Goal: Task Accomplishment & Management: Use online tool/utility

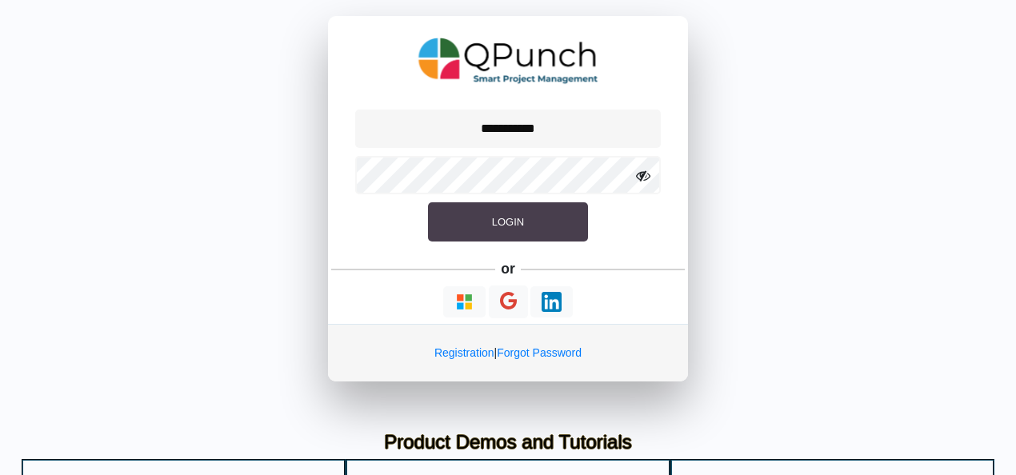
click at [496, 229] on button "Login" at bounding box center [508, 222] width 160 height 40
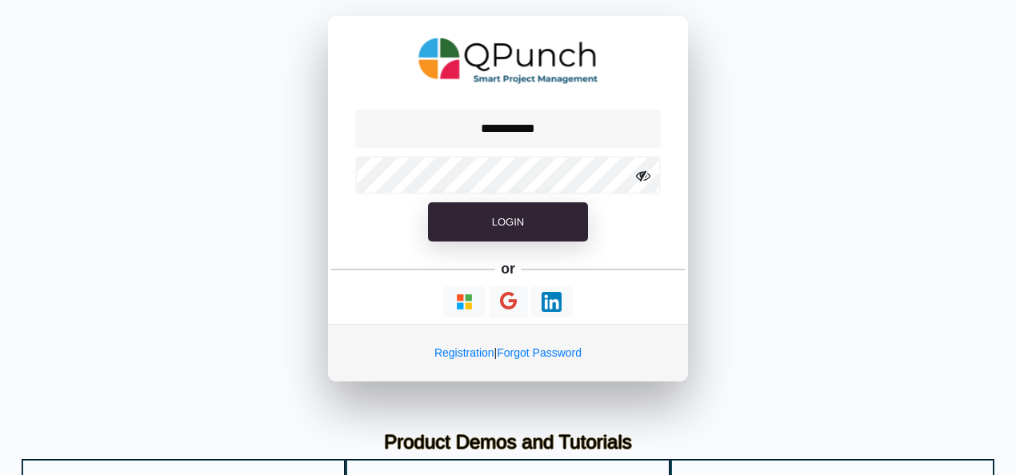
click at [641, 172] on icon at bounding box center [643, 176] width 14 height 14
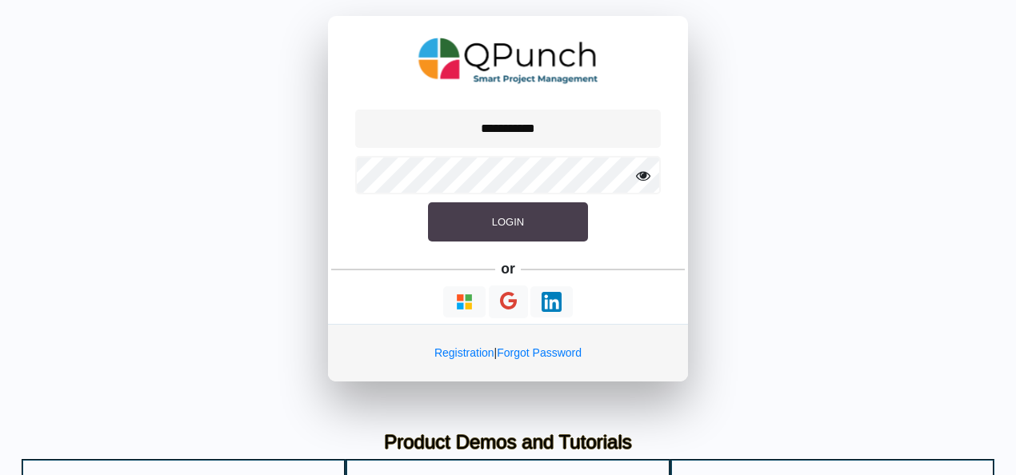
click at [555, 208] on button "Login" at bounding box center [508, 222] width 160 height 40
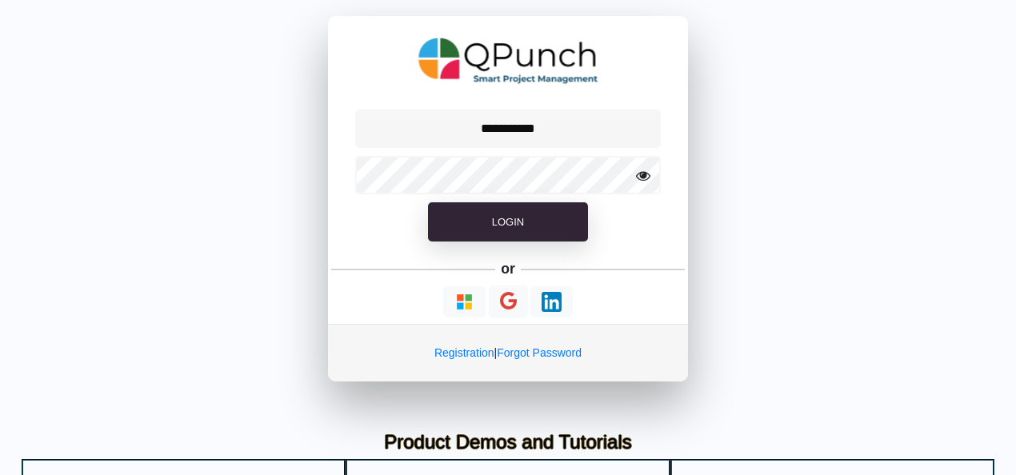
click at [746, 256] on div "**********" at bounding box center [508, 199] width 1016 height 398
click at [477, 301] on button "button" at bounding box center [464, 301] width 42 height 31
type input "**********"
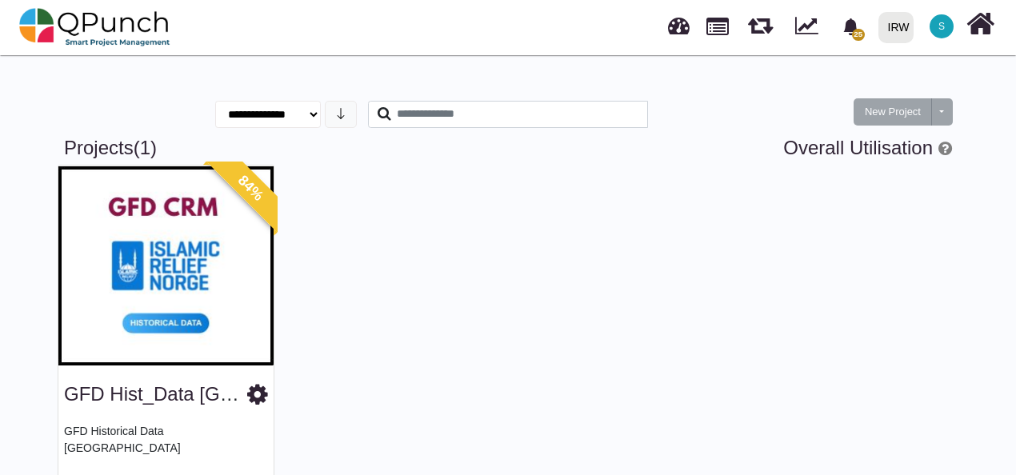
scroll to position [94, 0]
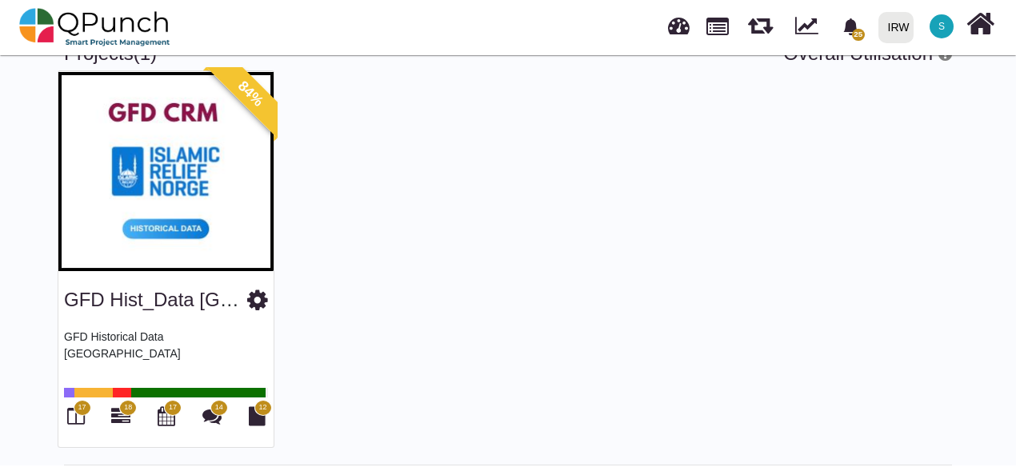
click at [152, 187] on img at bounding box center [165, 171] width 215 height 200
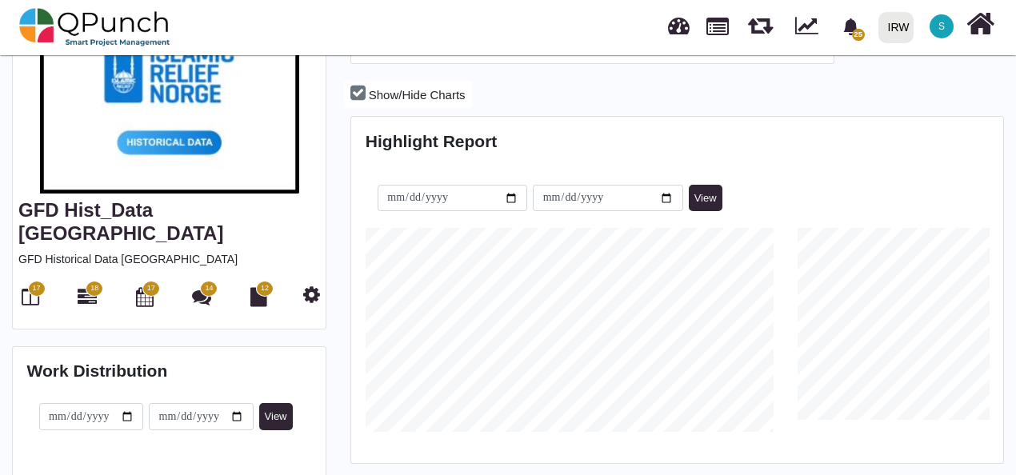
scroll to position [193, 0]
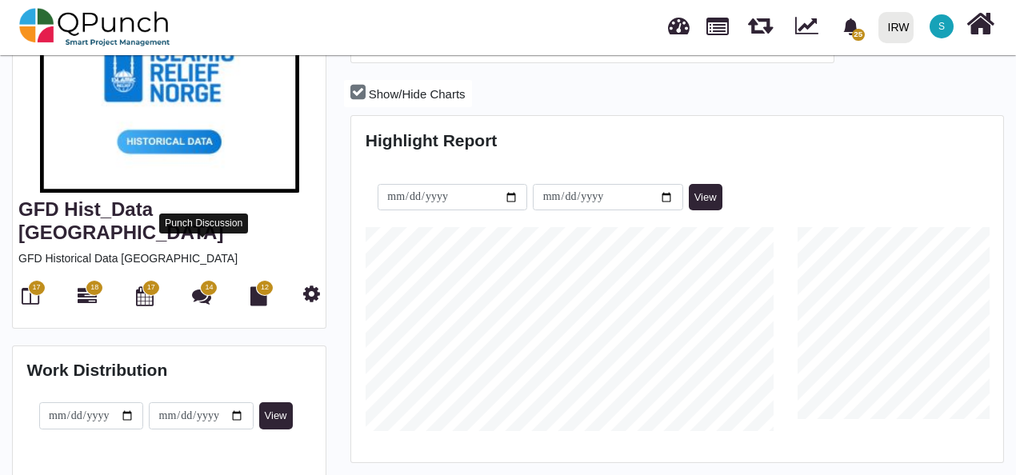
click at [202, 286] on icon at bounding box center [201, 295] width 19 height 19
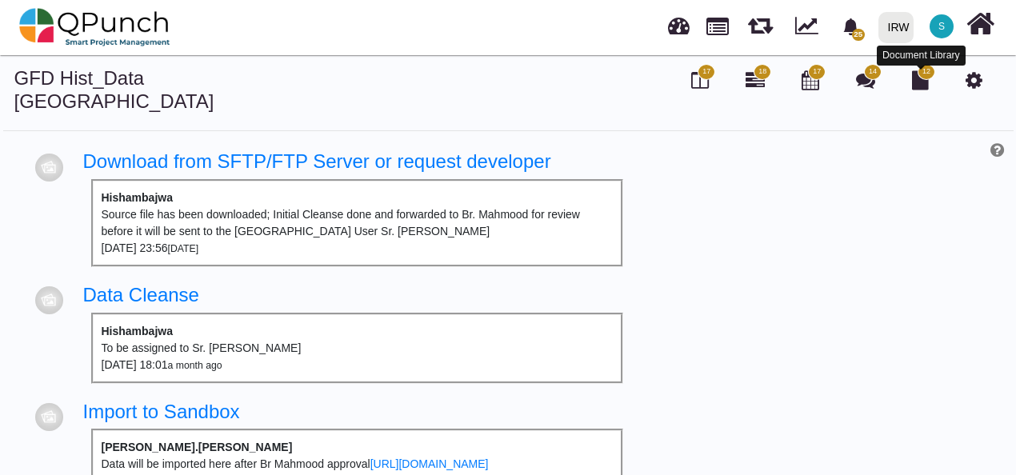
click at [920, 78] on icon at bounding box center [920, 79] width 17 height 19
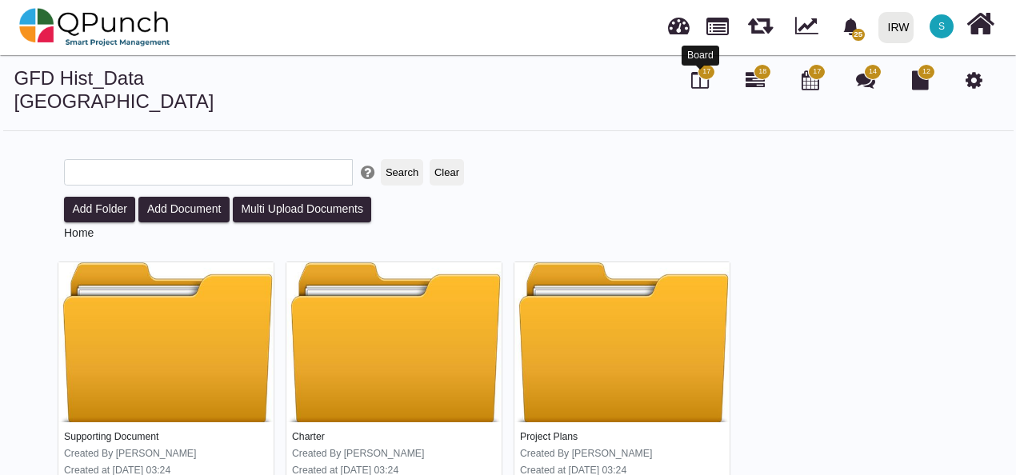
click at [698, 84] on icon at bounding box center [700, 79] width 18 height 19
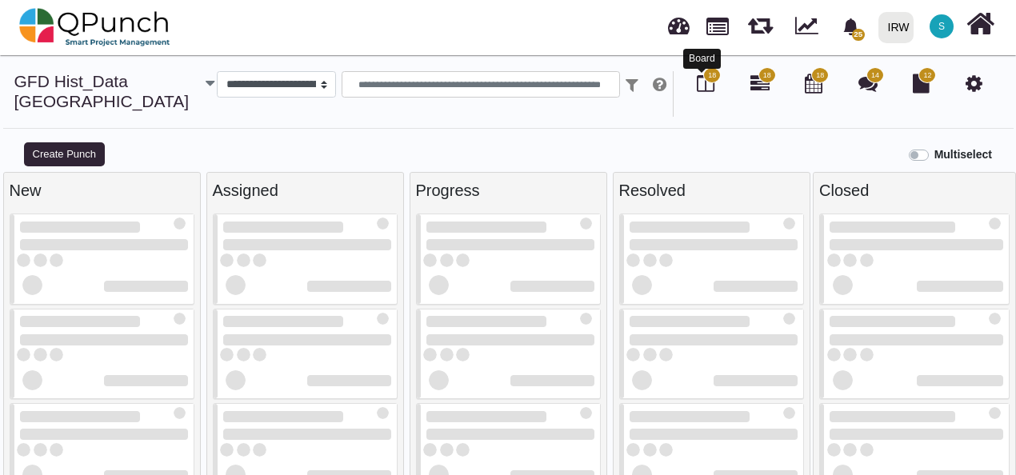
select select
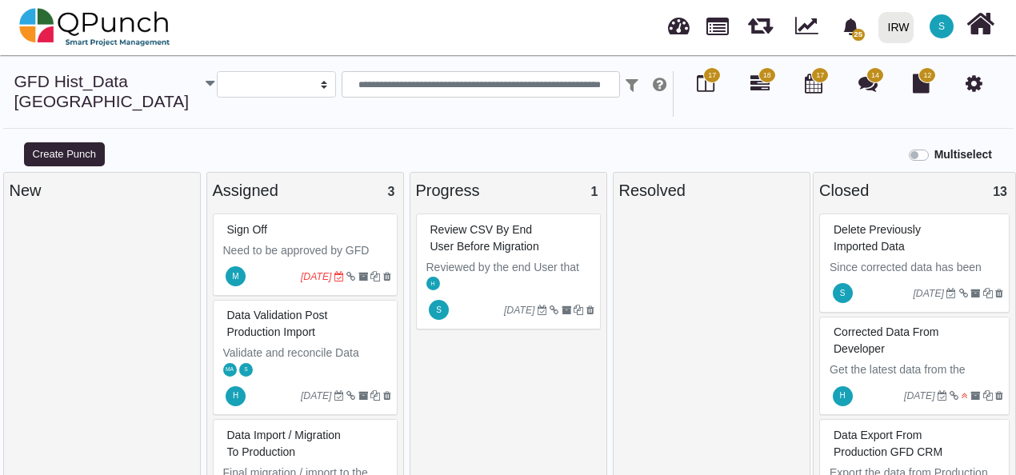
scroll to position [11, 0]
click at [850, 32] on icon "bell fill" at bounding box center [850, 26] width 14 height 17
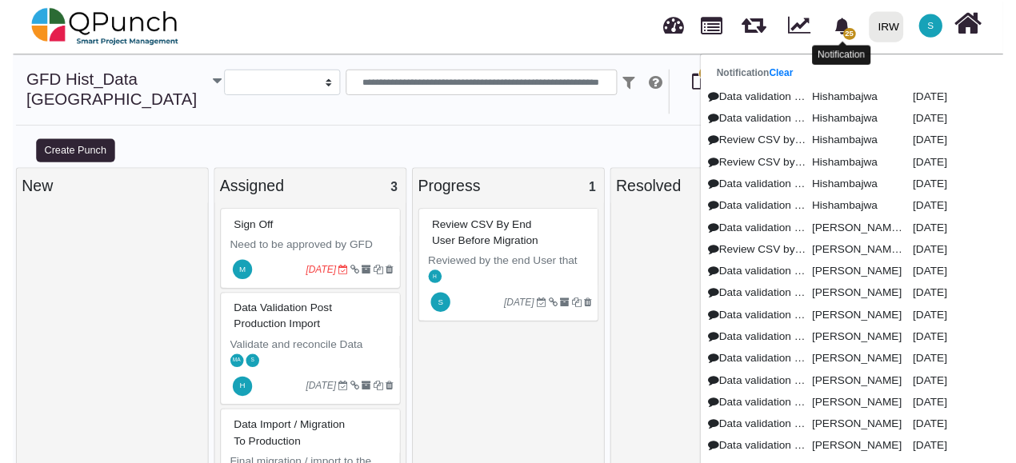
scroll to position [30, 0]
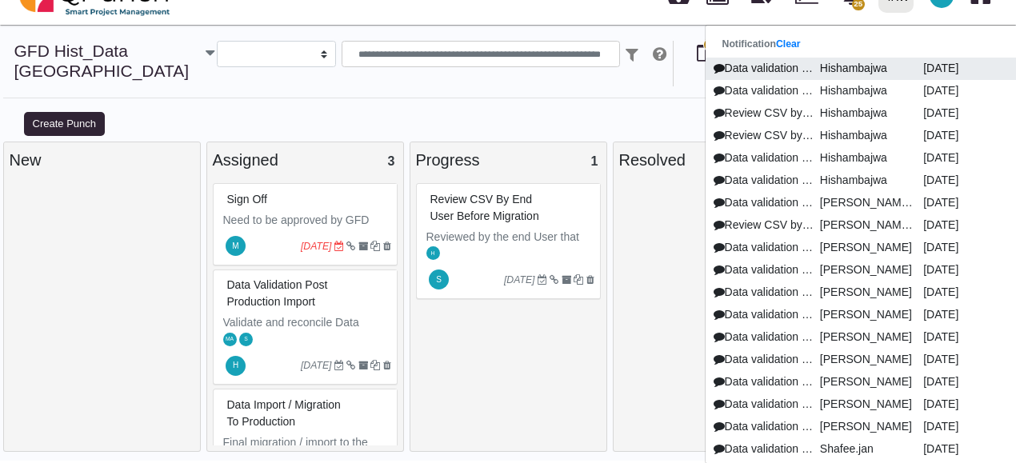
click at [807, 67] on p "Data validation post sandbox import" at bounding box center [761, 68] width 103 height 17
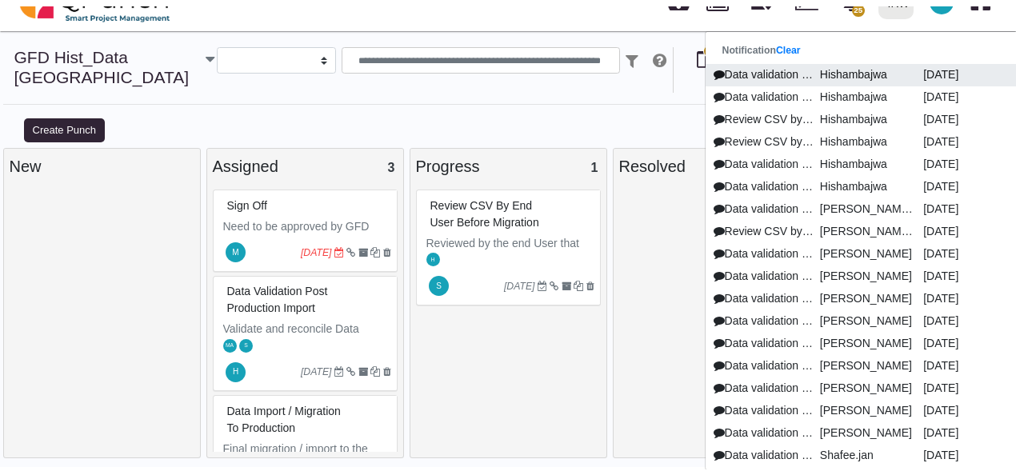
scroll to position [1, 0]
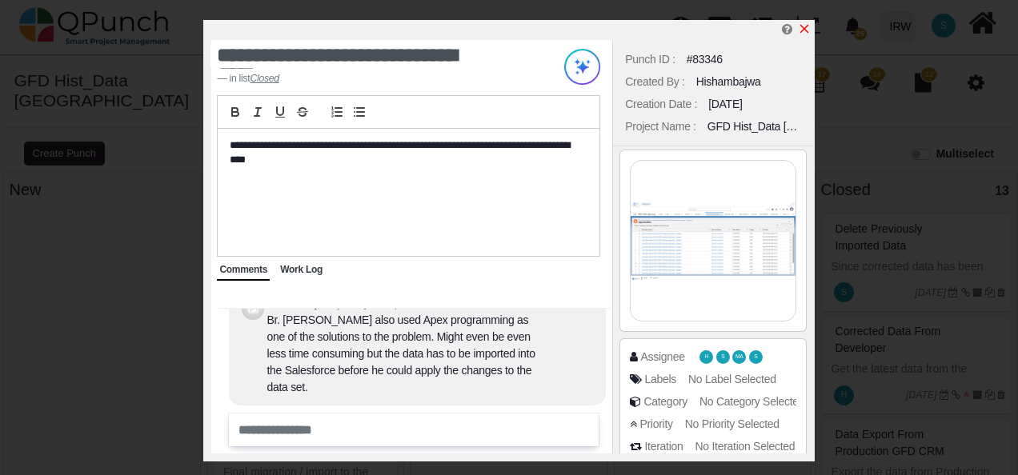
click at [806, 29] on icon "x" at bounding box center [804, 28] width 13 height 13
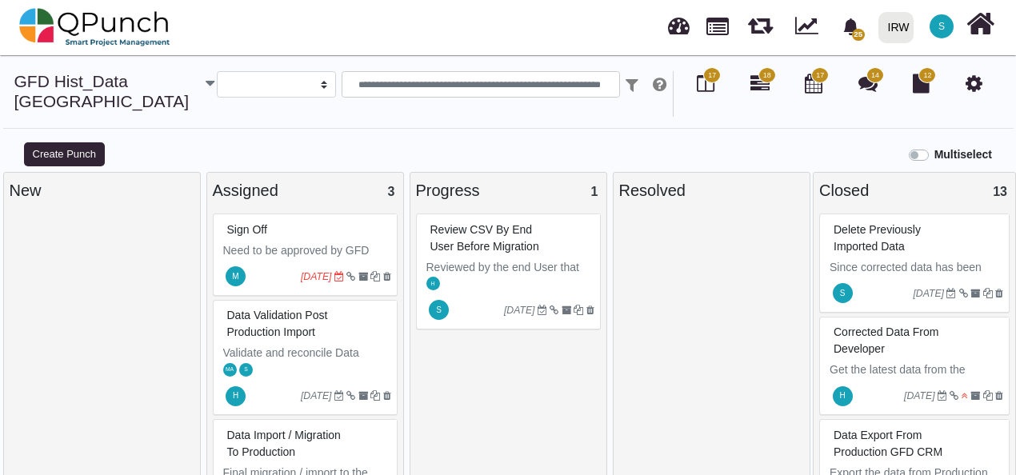
click at [703, 81] on span "17" at bounding box center [712, 75] width 18 height 16
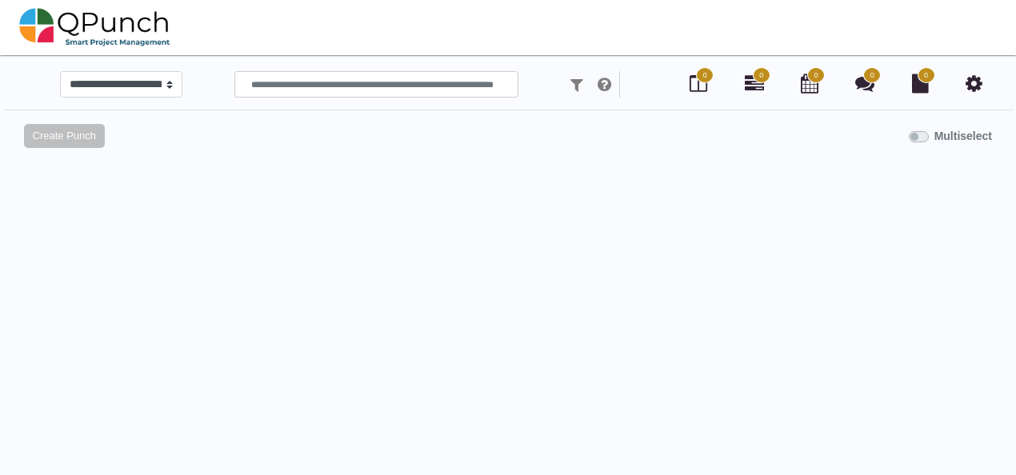
select select
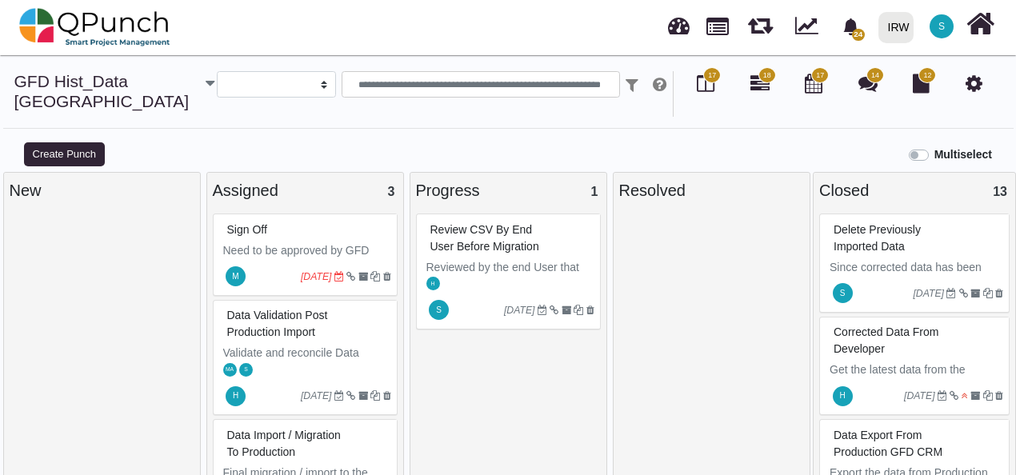
scroll to position [11, 0]
click at [56, 160] on button "Create Punch" at bounding box center [64, 154] width 81 height 24
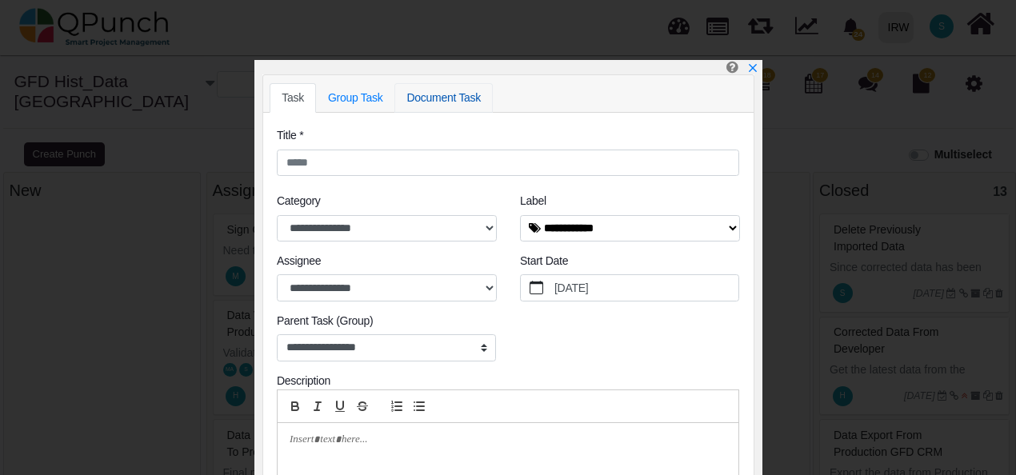
click at [454, 101] on link "Document Task" at bounding box center [443, 98] width 98 height 30
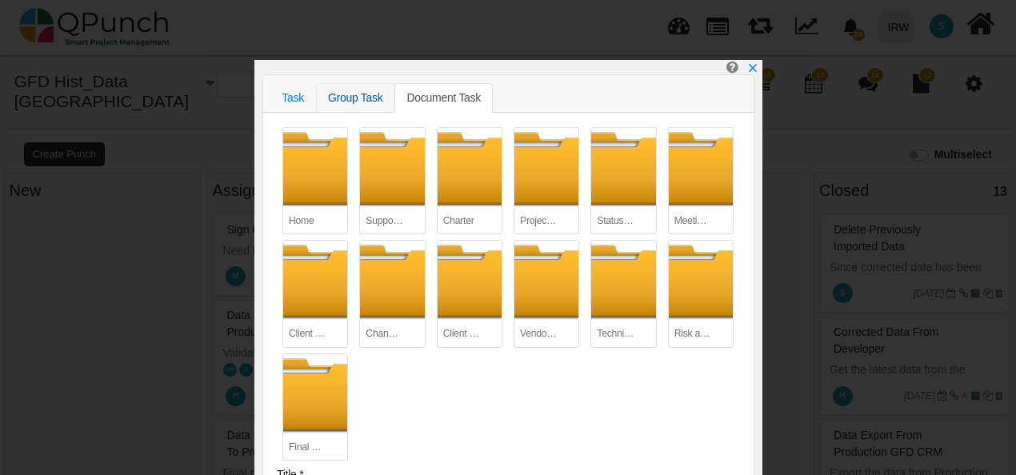
click at [366, 101] on link "Group Task" at bounding box center [355, 98] width 79 height 30
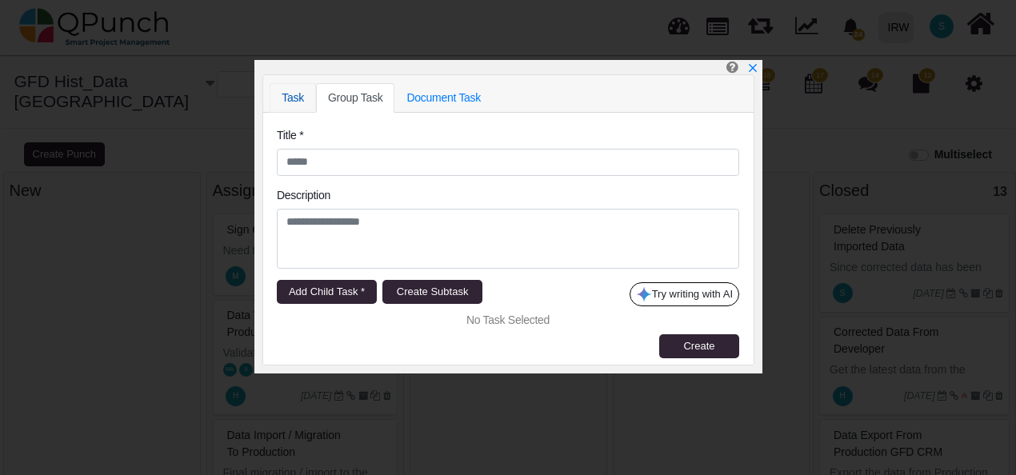
click at [304, 98] on link "Task" at bounding box center [293, 98] width 46 height 30
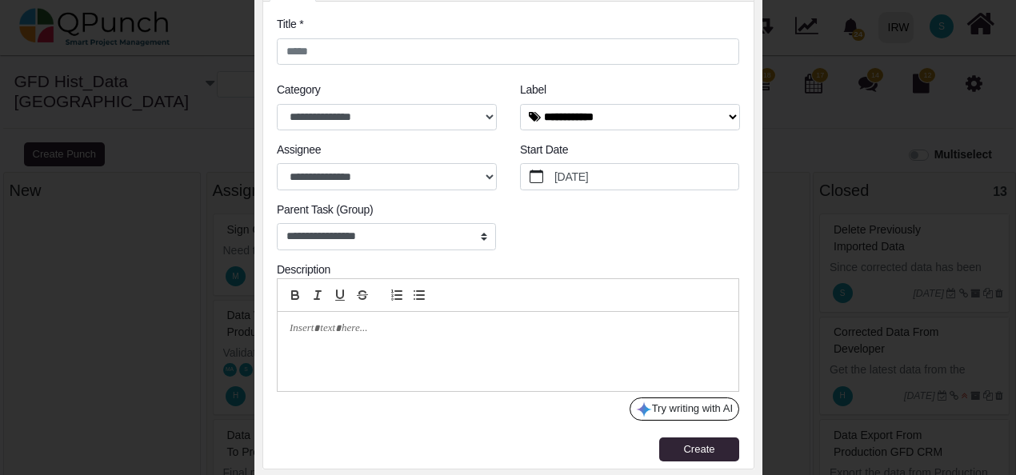
scroll to position [0, 0]
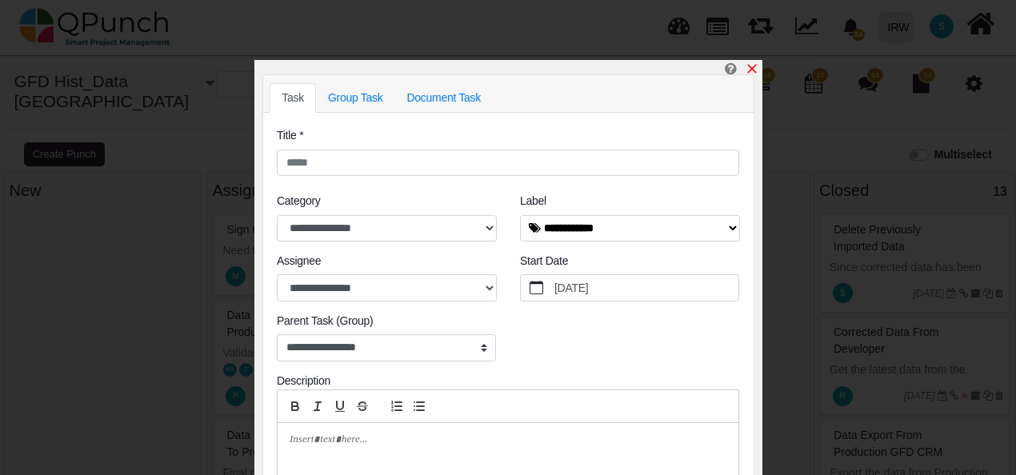
click at [752, 69] on icon "x" at bounding box center [752, 68] width 13 height 13
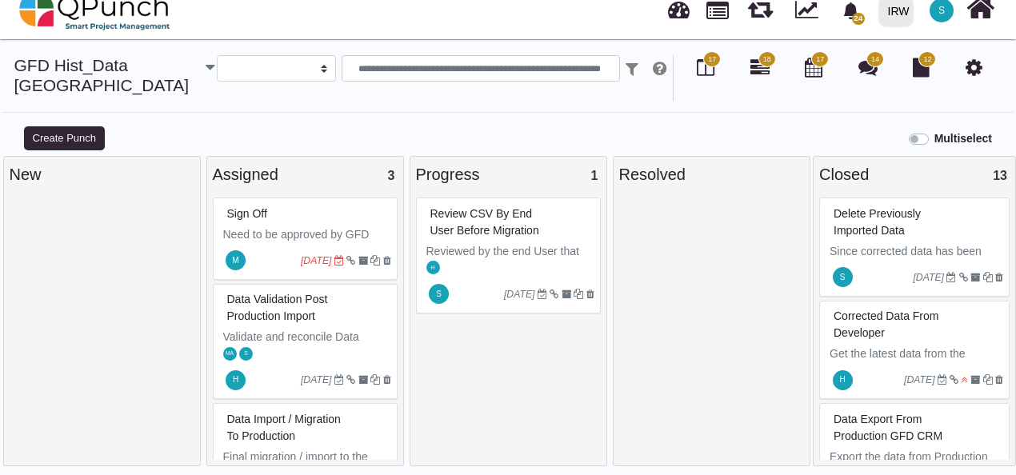
click at [867, 65] on icon at bounding box center [867, 67] width 19 height 19
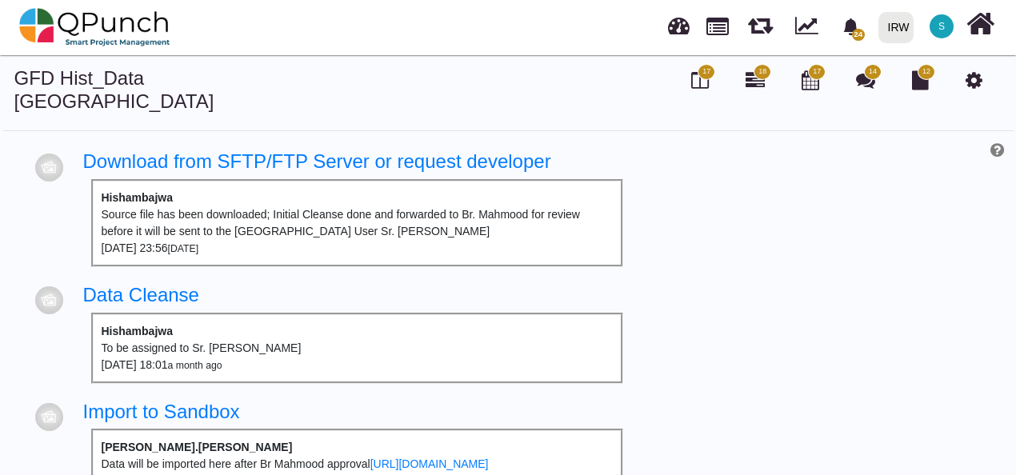
click at [705, 75] on span "17" at bounding box center [706, 71] width 8 height 11
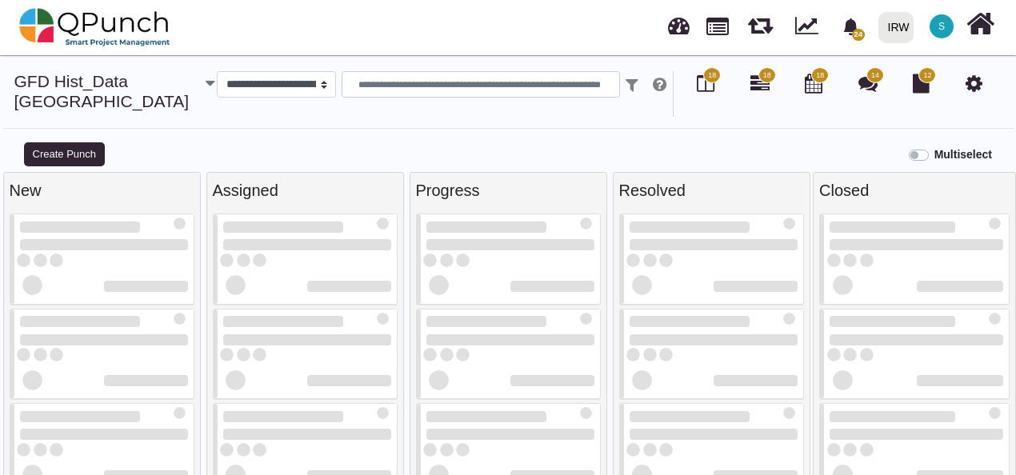
click at [926, 76] on span "12" at bounding box center [927, 75] width 8 height 11
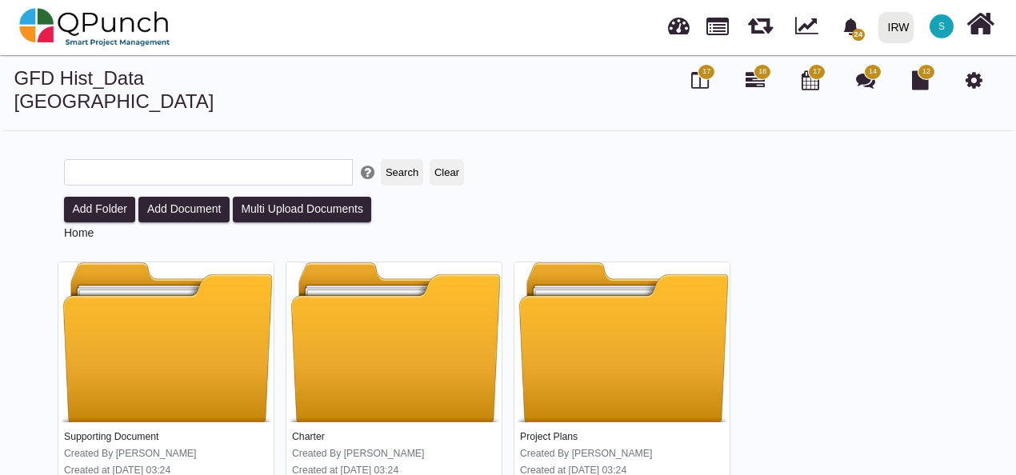
click at [937, 21] on span "S" at bounding box center [942, 26] width 24 height 24
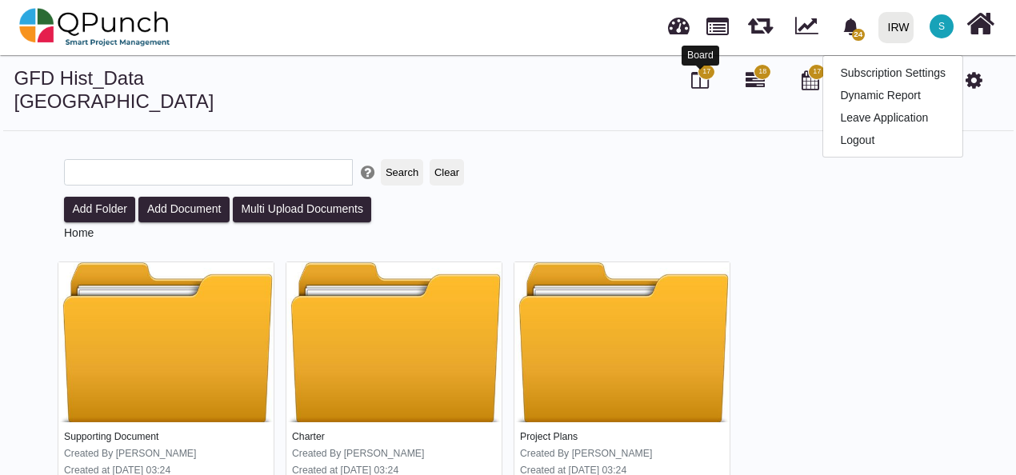
click at [706, 79] on icon at bounding box center [700, 79] width 18 height 19
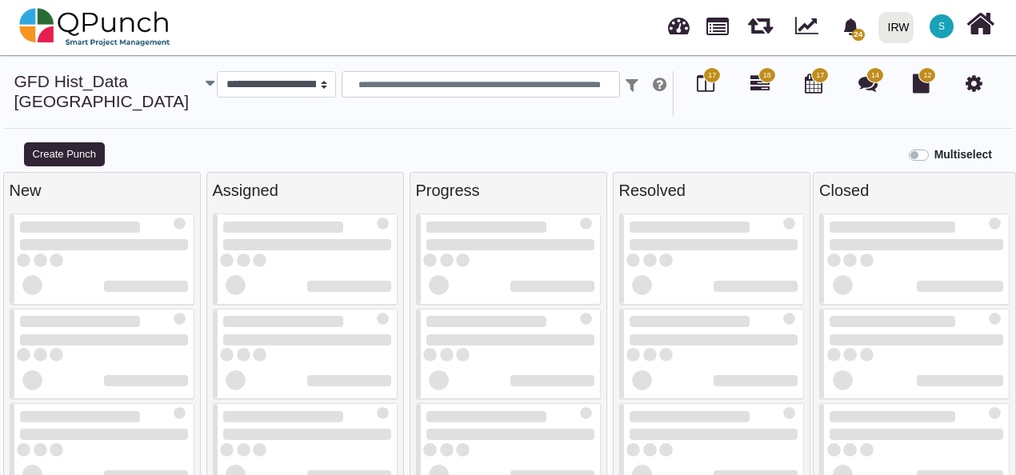
select select
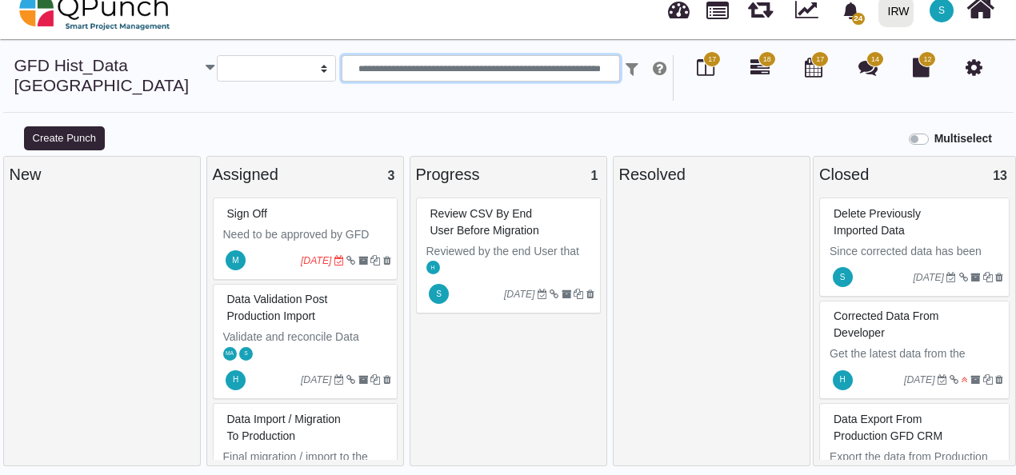
click at [415, 64] on input "text" at bounding box center [481, 68] width 278 height 27
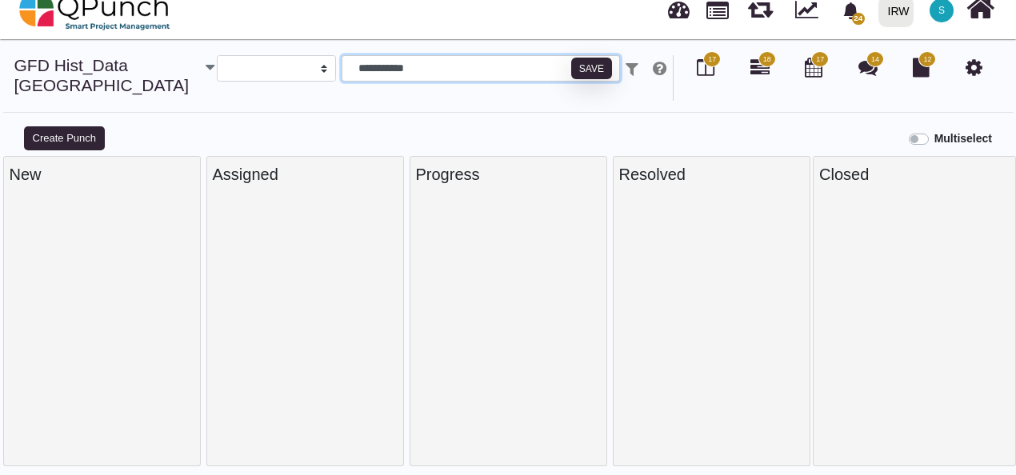
click at [206, 67] on icon "button" at bounding box center [210, 67] width 9 height 16
click at [461, 65] on input "**********" at bounding box center [481, 68] width 278 height 27
type input "*"
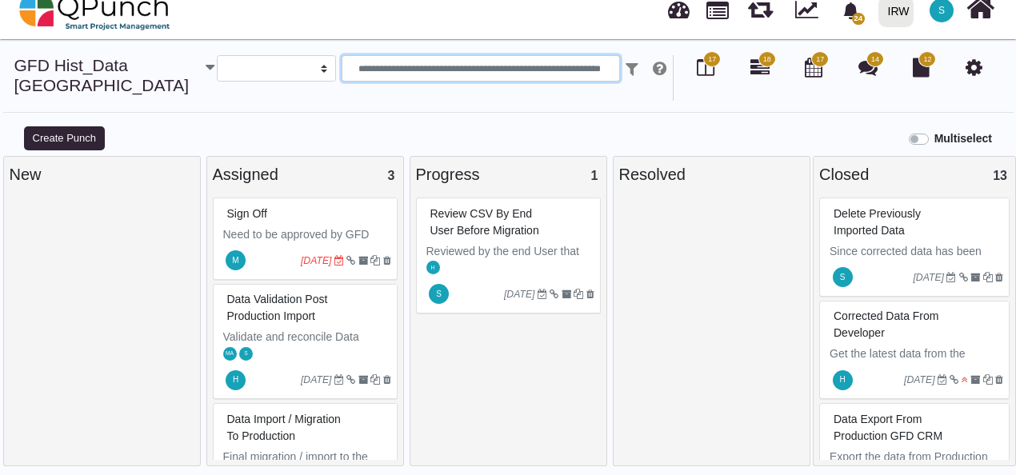
scroll to position [83, 0]
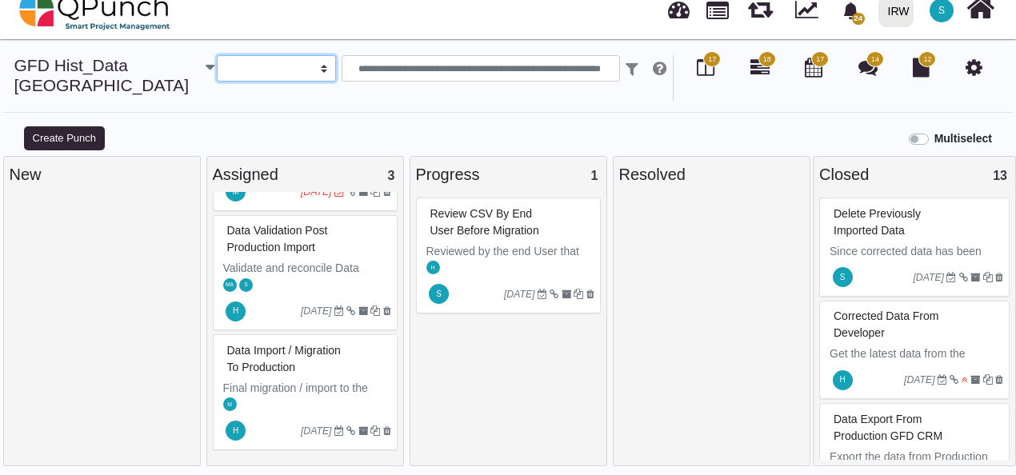
click at [314, 72] on select "**********" at bounding box center [276, 68] width 119 height 27
click at [750, 121] on div "**********" at bounding box center [508, 89] width 1016 height 69
click at [854, 20] on span "24" at bounding box center [858, 19] width 13 height 12
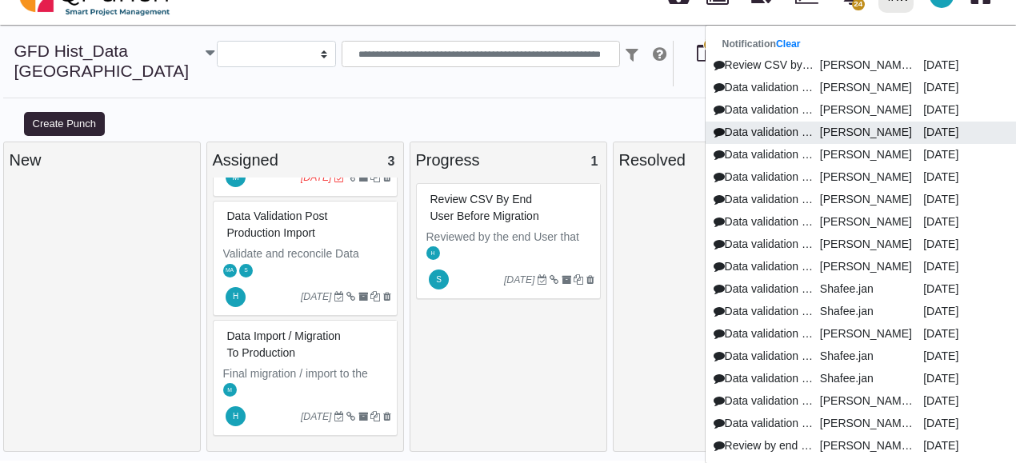
scroll to position [0, 0]
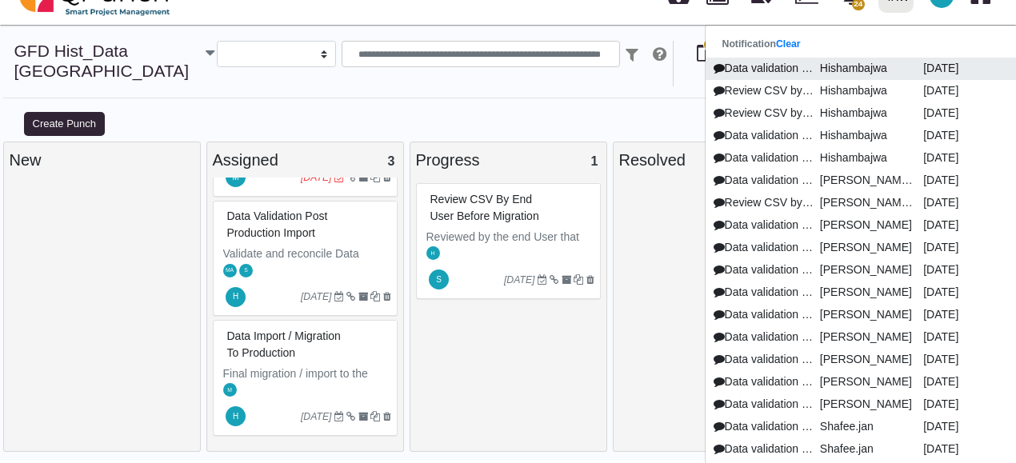
click at [850, 67] on p "Hishambajwa" at bounding box center [865, 68] width 103 height 17
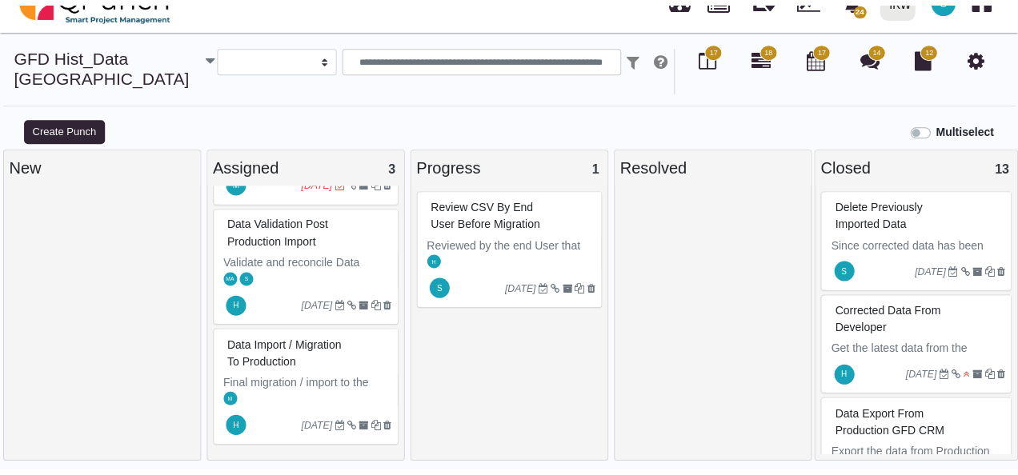
scroll to position [1, 0]
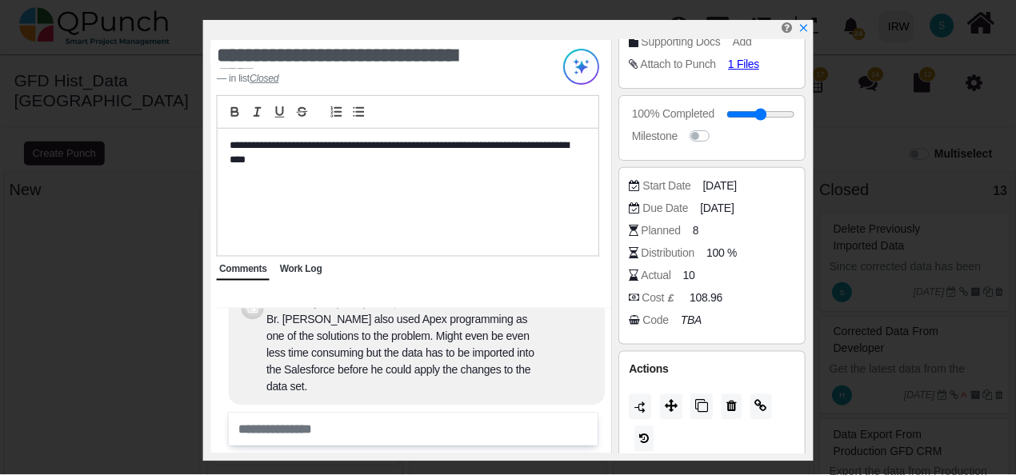
scroll to position [458, 0]
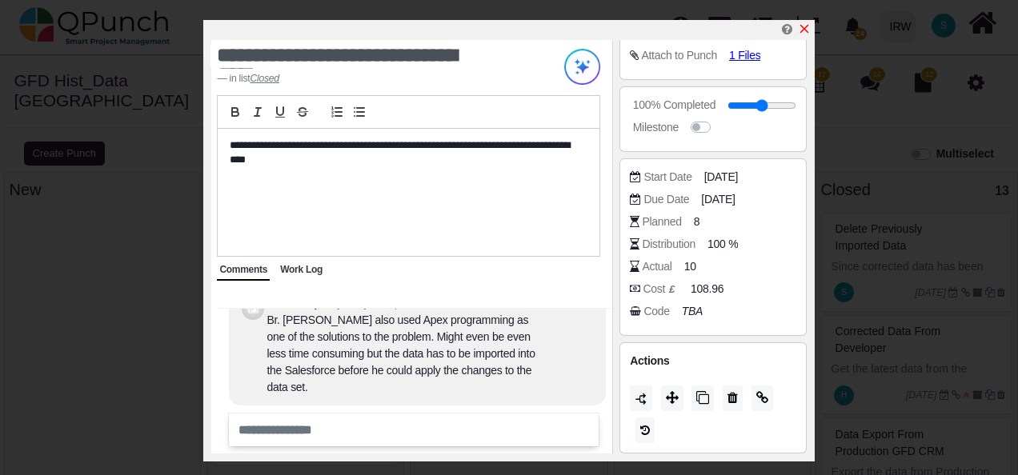
click at [806, 30] on icon "x" at bounding box center [804, 28] width 13 height 13
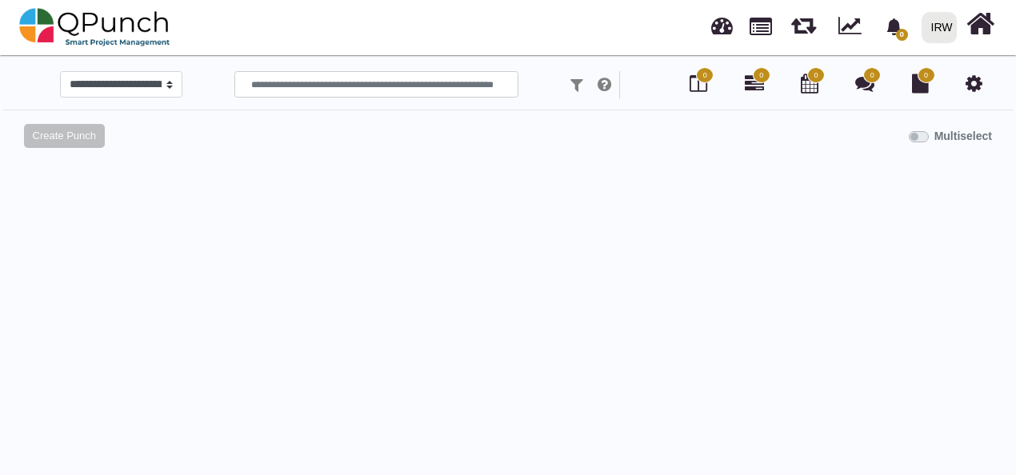
select select
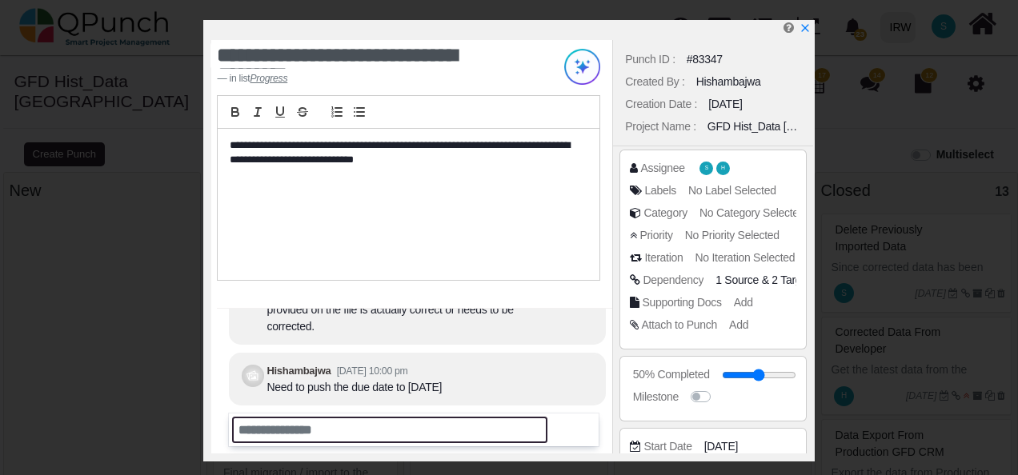
click at [321, 427] on input "text" at bounding box center [389, 430] width 315 height 26
type input "*"
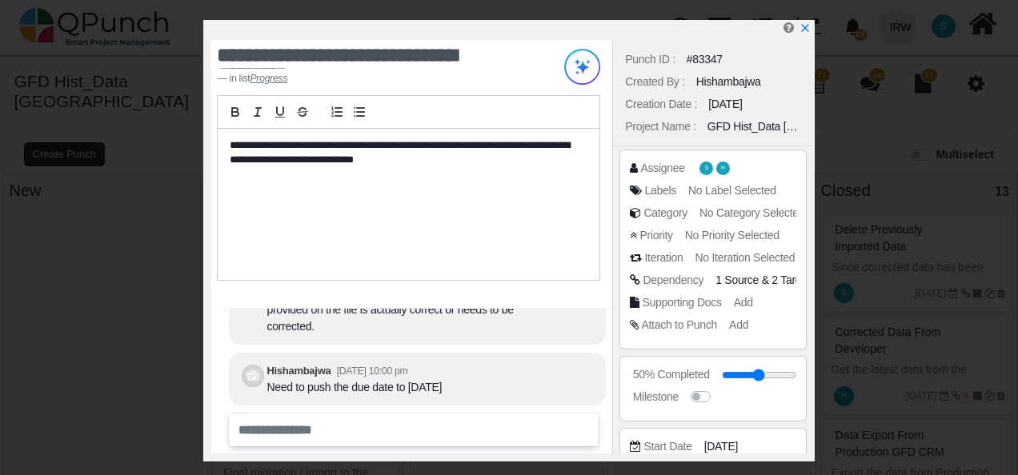
click at [631, 325] on icon at bounding box center [634, 324] width 9 height 11
click at [743, 322] on span "Add" at bounding box center [740, 324] width 19 height 13
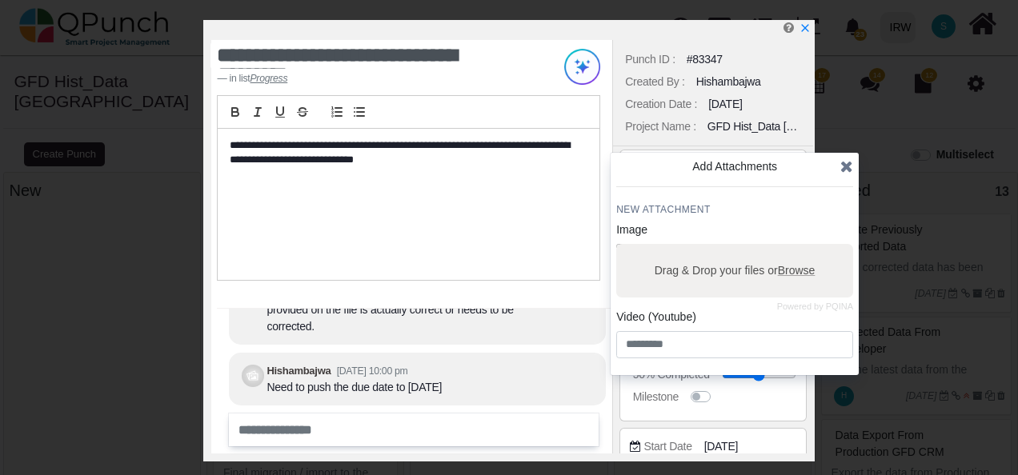
click at [850, 168] on icon at bounding box center [846, 166] width 13 height 16
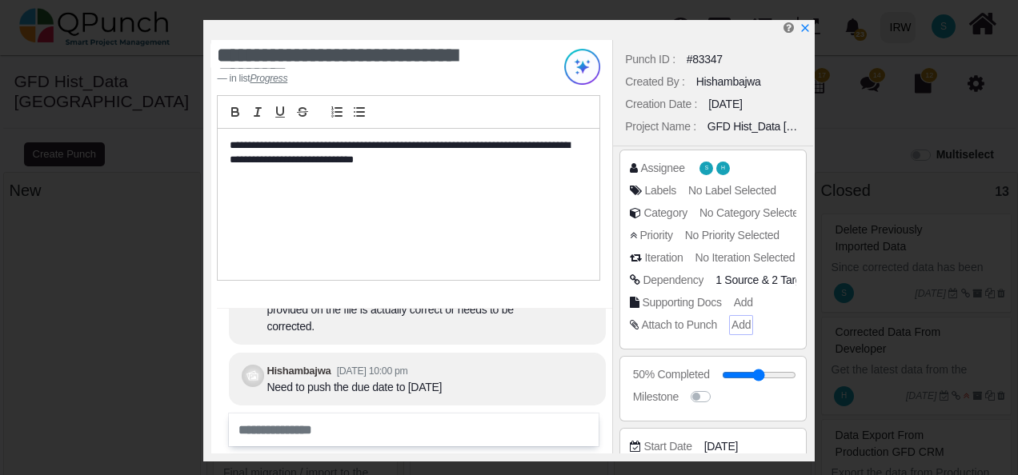
click at [743, 330] on span "Add" at bounding box center [740, 324] width 19 height 13
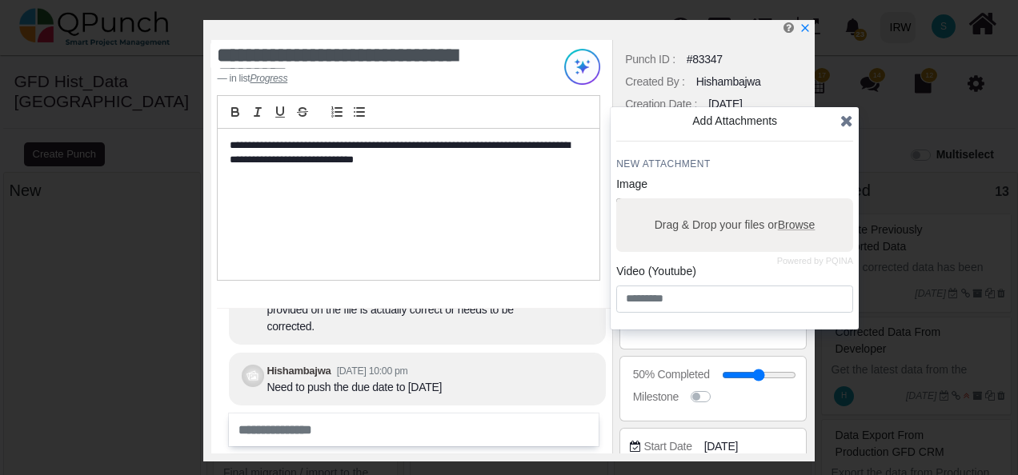
click at [798, 222] on span "Browse" at bounding box center [797, 224] width 38 height 13
click at [798, 203] on input "Drag & Drop your files or Browse" at bounding box center [734, 200] width 237 height 5
type input "**********"
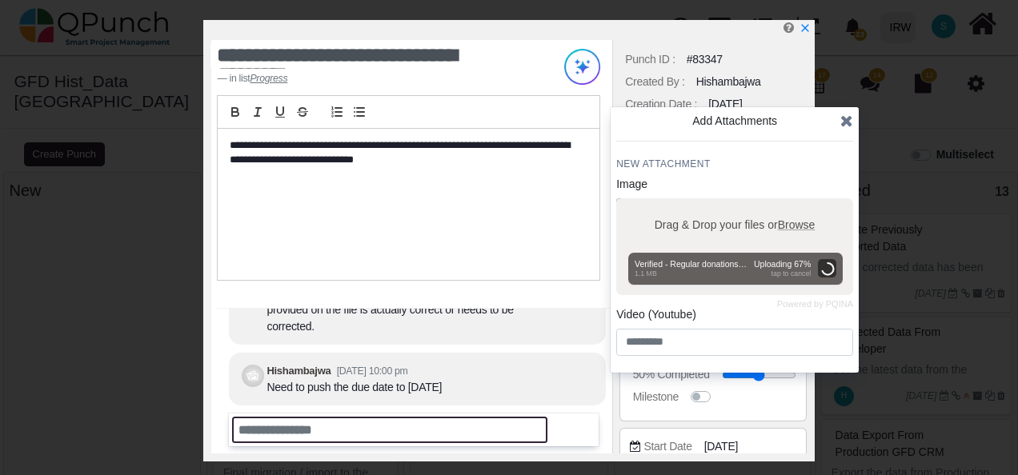
click at [309, 432] on input "text" at bounding box center [389, 430] width 315 height 26
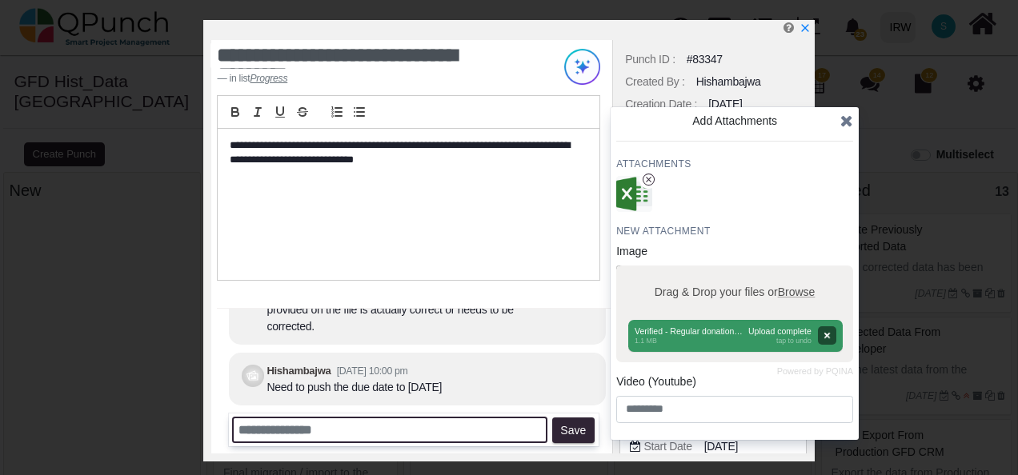
click at [399, 422] on input "text" at bounding box center [389, 430] width 315 height 26
click at [398, 430] on input "**********" at bounding box center [389, 430] width 315 height 26
click at [397, 430] on input "**********" at bounding box center [389, 430] width 315 height 26
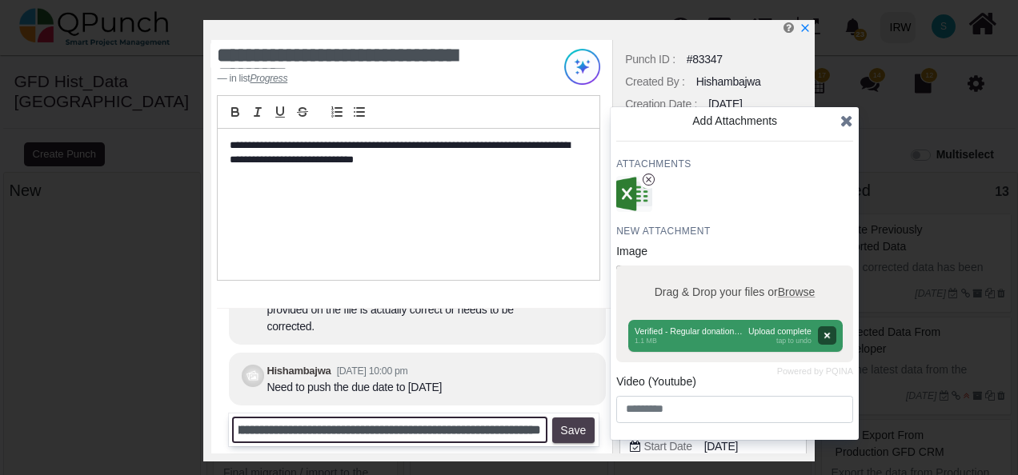
type input "**********"
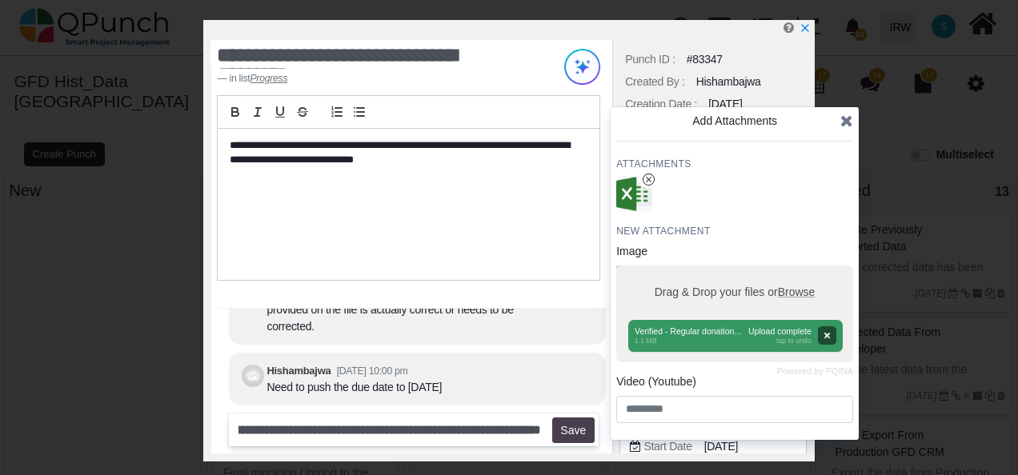
click at [574, 428] on button "Save" at bounding box center [573, 431] width 42 height 26
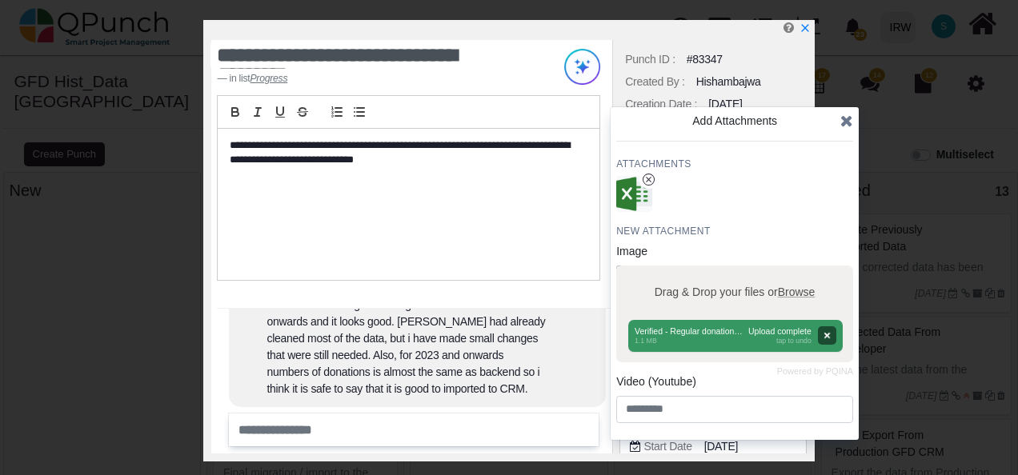
scroll to position [0, 0]
click at [848, 120] on icon at bounding box center [846, 121] width 13 height 16
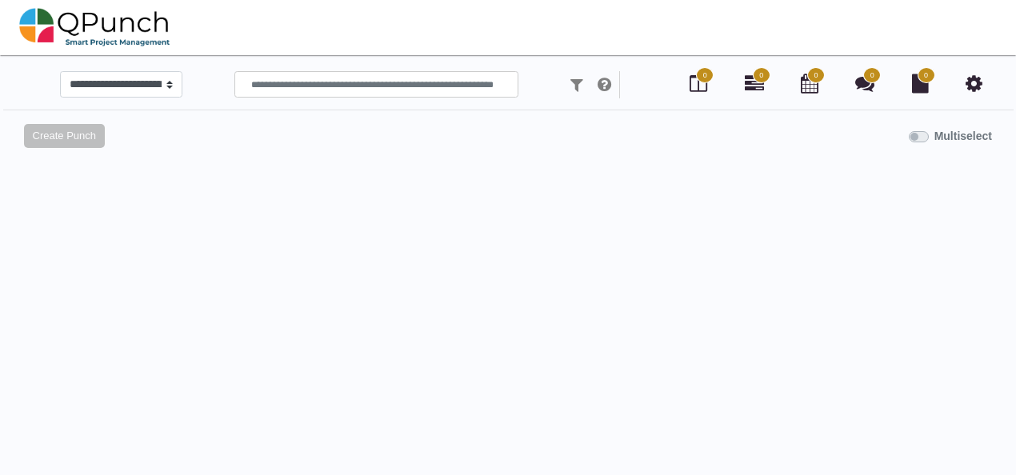
select select
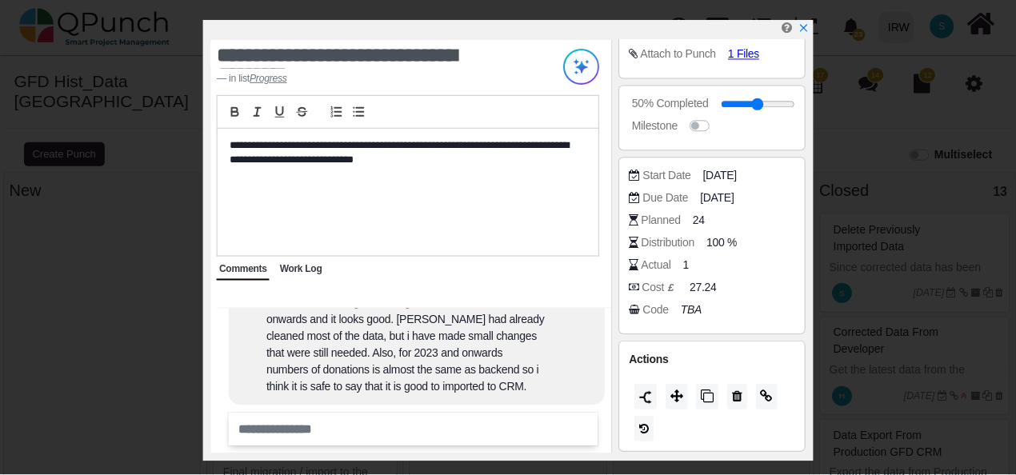
scroll to position [181, 0]
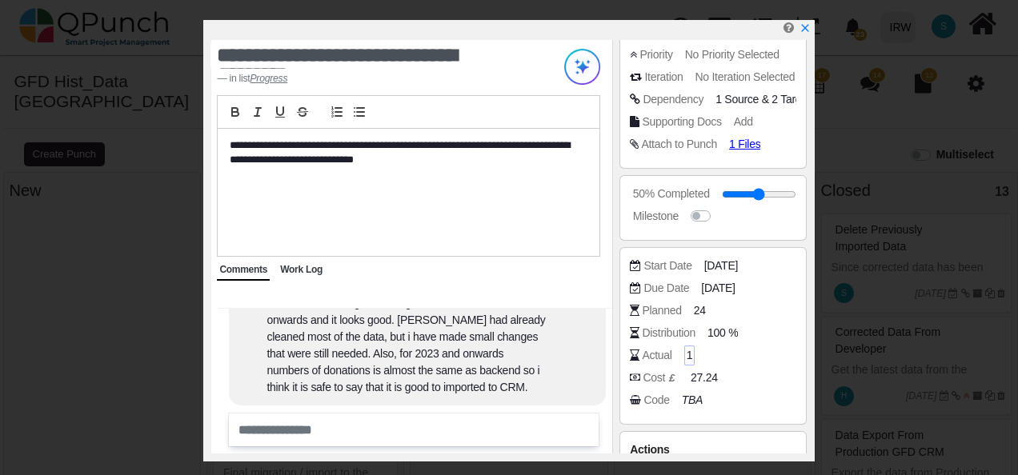
click at [688, 351] on span "1" at bounding box center [689, 355] width 6 height 17
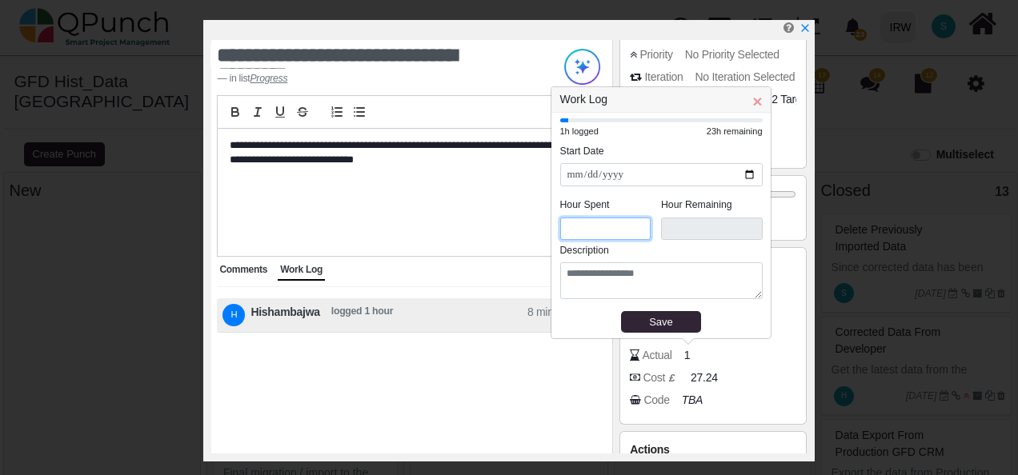
click at [594, 228] on input "*" at bounding box center [605, 229] width 91 height 23
type input "***"
click at [661, 322] on div "Save" at bounding box center [660, 324] width 69 height 16
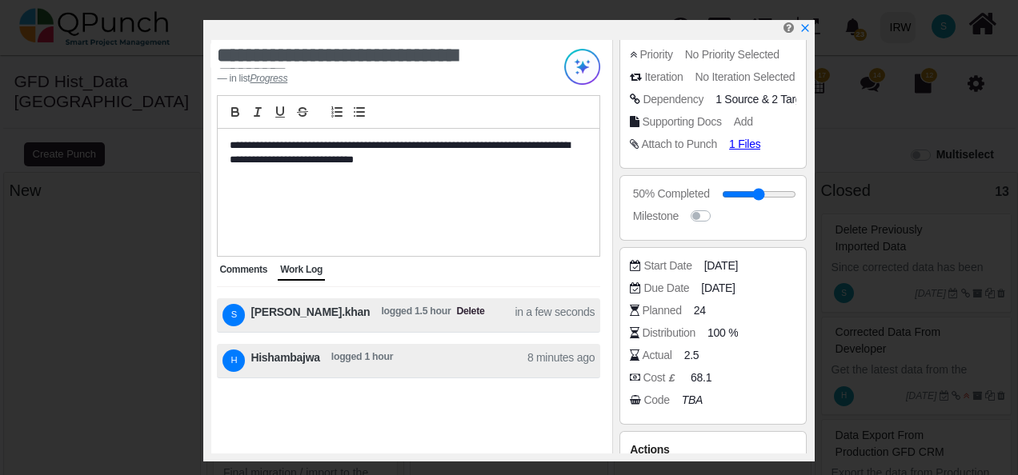
click at [661, 353] on div "Actual" at bounding box center [657, 355] width 30 height 17
click at [693, 354] on span "2.5" at bounding box center [693, 355] width 15 height 17
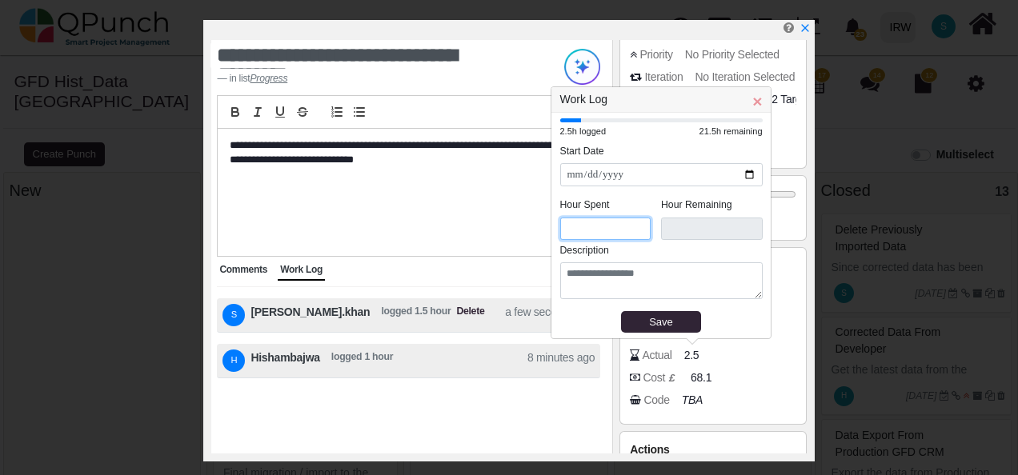
click at [591, 220] on input "*" at bounding box center [605, 229] width 91 height 23
type input "*"
type input "****"
type input "*"
click at [641, 232] on input "*" at bounding box center [605, 229] width 91 height 23
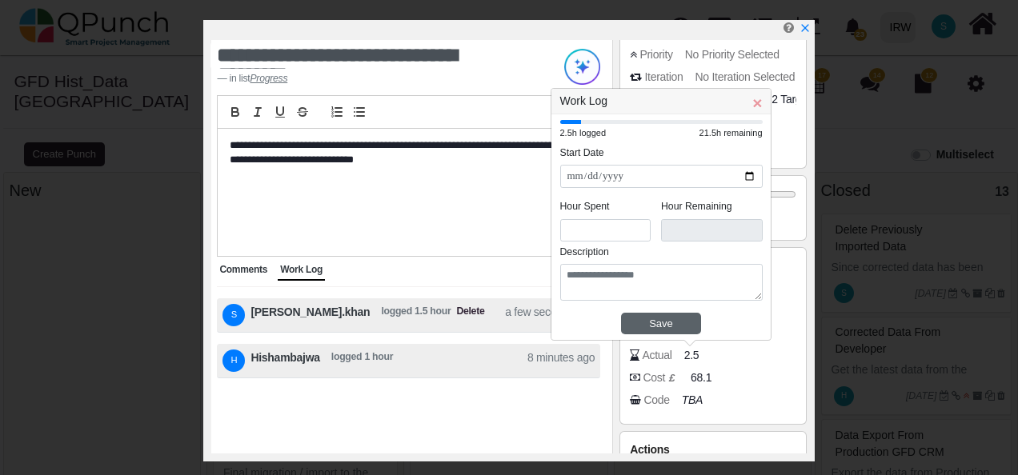
click at [649, 319] on div "Save" at bounding box center [660, 324] width 69 height 16
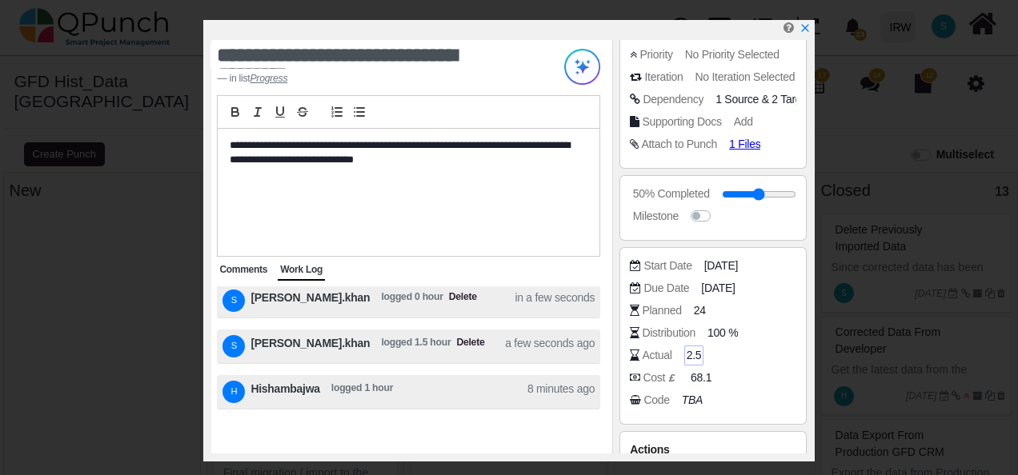
click at [696, 352] on span "2.5" at bounding box center [693, 355] width 15 height 17
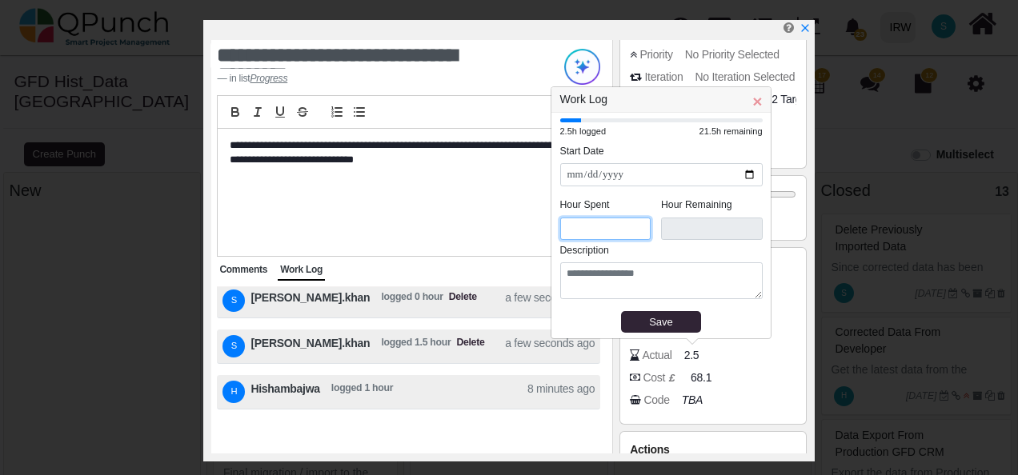
click at [602, 227] on input "*" at bounding box center [605, 229] width 91 height 23
type input "****"
type input "*"
type input "****"
click at [759, 104] on span "×" at bounding box center [757, 103] width 10 height 18
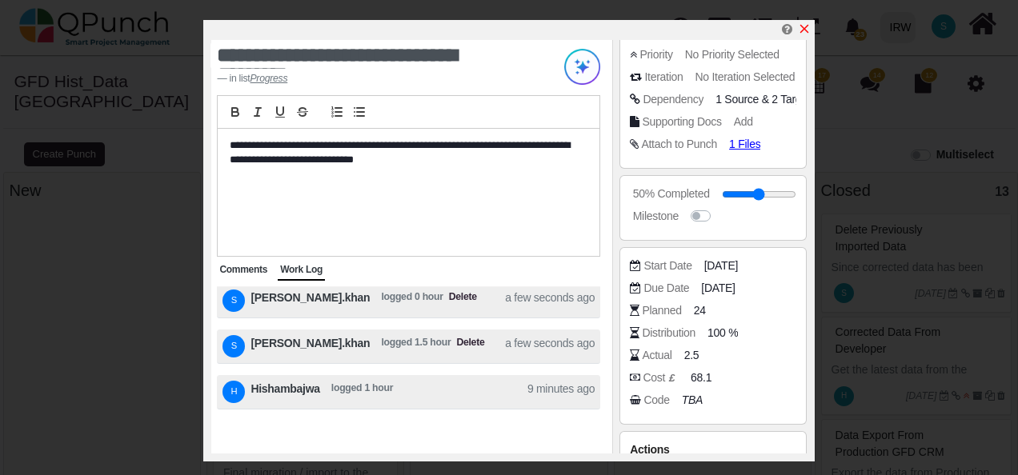
click at [805, 25] on icon "x" at bounding box center [804, 28] width 13 height 13
